Goal: Find specific page/section: Find specific page/section

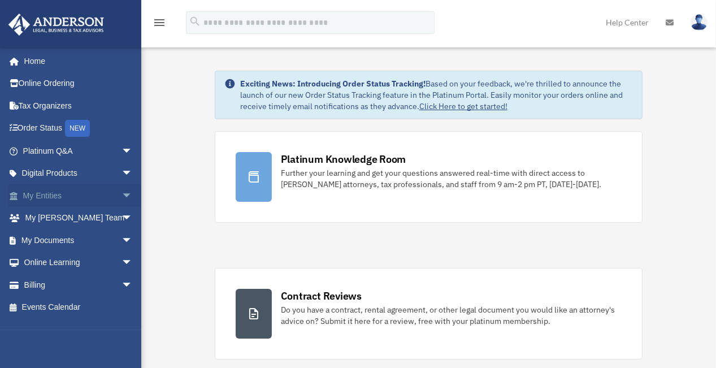
click at [122, 194] on span "arrow_drop_down" at bounding box center [133, 195] width 23 height 23
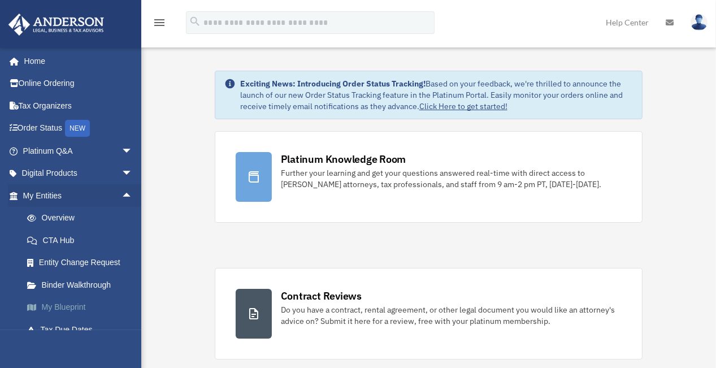
click at [64, 309] on link "My Blueprint" at bounding box center [83, 307] width 134 height 23
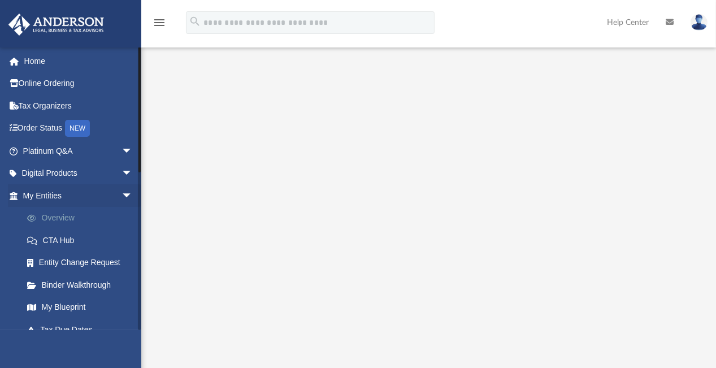
click at [50, 220] on link "Overview" at bounding box center [83, 218] width 134 height 23
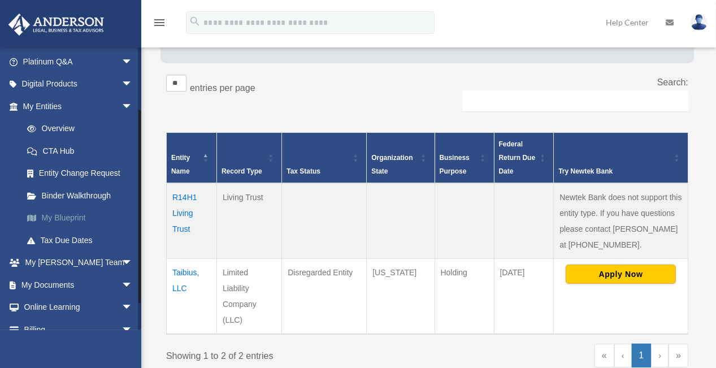
scroll to position [90, 0]
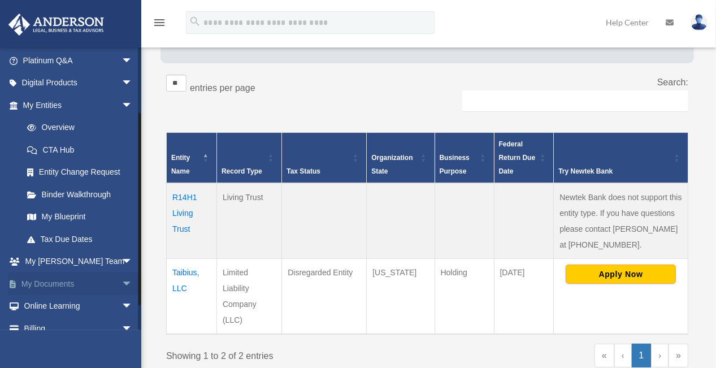
click at [57, 279] on link "My Documents arrow_drop_down" at bounding box center [79, 283] width 142 height 23
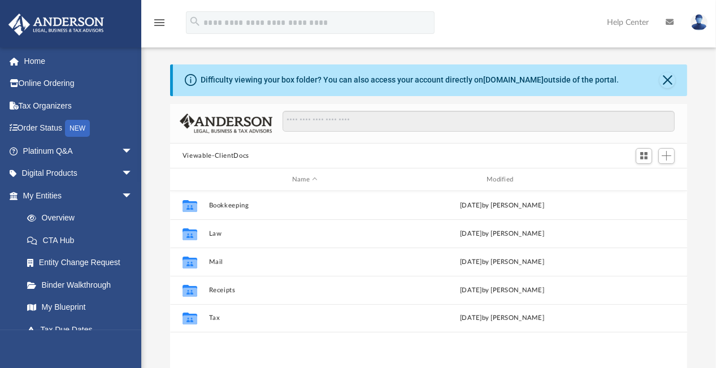
scroll to position [248, 509]
click at [60, 306] on link "My Blueprint" at bounding box center [83, 307] width 134 height 23
